Goal: Task Accomplishment & Management: Manage account settings

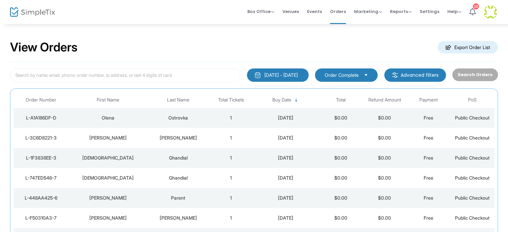
click at [170, 50] on div "View Orders Export Order List" at bounding box center [254, 47] width 488 height 28
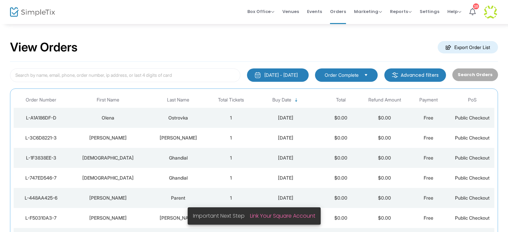
click at [131, 114] on div "Olena" at bounding box center [108, 117] width 76 height 7
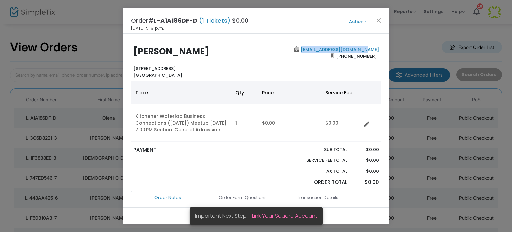
drag, startPoint x: 379, startPoint y: 49, endPoint x: 314, endPoint y: 49, distance: 65.0
click at [314, 49] on div "Olena Ostrovka Ontario N2E 3K5 Canada olena.ostrovka@gmail.com (416) 579-2537" at bounding box center [256, 62] width 257 height 32
copy link "olena.ostrovka@gmail.com"
click at [379, 20] on button "Close" at bounding box center [379, 20] width 9 height 9
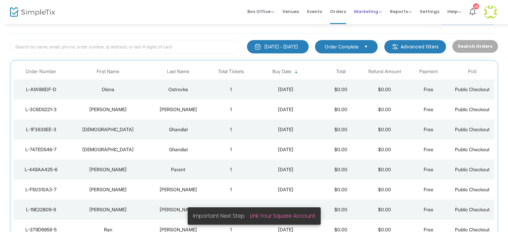
scroll to position [35, 0]
